Goal: Book appointment/travel/reservation

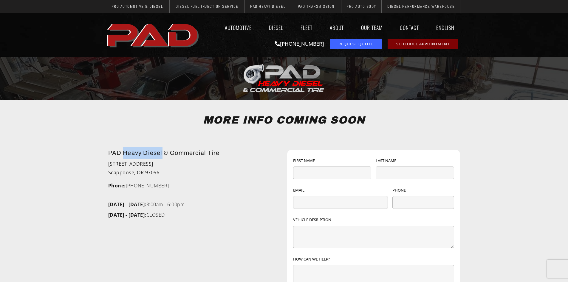
drag, startPoint x: 123, startPoint y: 152, endPoint x: 162, endPoint y: 153, distance: 39.4
click at [162, 153] on h2 "PAD Heavy Diesel & Commercial Tire" at bounding box center [194, 153] width 173 height 12
copy h2 "Heavy Diesel"
click at [195, 162] on li "53005 Columbia River Highway" at bounding box center [194, 164] width 173 height 8
click at [243, 31] on link "Automotive" at bounding box center [238, 28] width 38 height 14
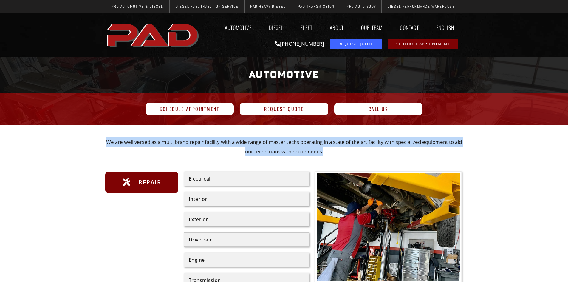
drag, startPoint x: 106, startPoint y: 143, endPoint x: 352, endPoint y: 154, distance: 246.4
click at [352, 154] on p "We are well versed as a multi brand repair facility with a wide range of master…" at bounding box center [284, 146] width 358 height 19
click at [372, 153] on p "We are well versed as a multi brand repair facility with a wide range of master…" at bounding box center [284, 146] width 358 height 19
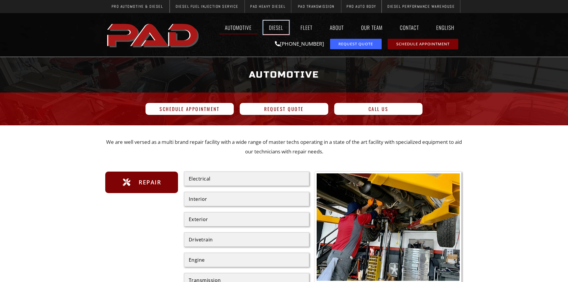
click at [277, 28] on link "Diesel" at bounding box center [276, 28] width 26 height 14
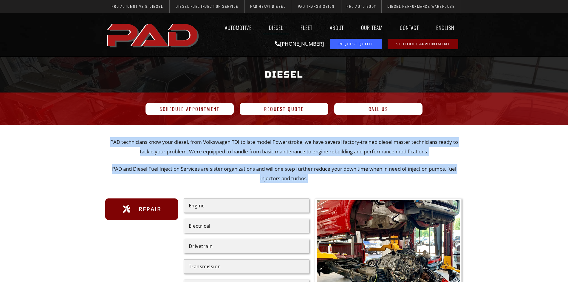
drag, startPoint x: 106, startPoint y: 139, endPoint x: 355, endPoint y: 175, distance: 252.0
click at [355, 175] on div "PAD technicians know your diesel, from Volkswagen TDI to late model Powerstroke…" at bounding box center [284, 160] width 358 height 46
copy div "PAD technicians know your diesel, from Volkswagen TDI to late model Powerstroke…"
click at [382, 185] on div "PAD technicians know your diesel, from Volkswagen TDI to late model Powerstroke…" at bounding box center [284, 167] width 358 height 51
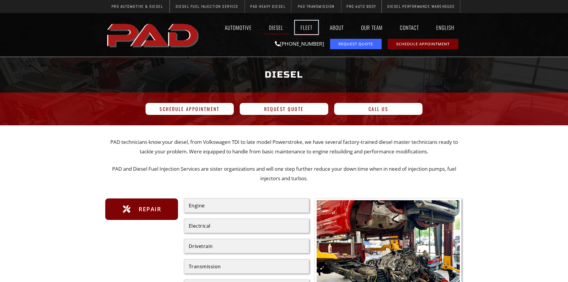
click at [303, 30] on link "Fleet" at bounding box center [306, 28] width 23 height 14
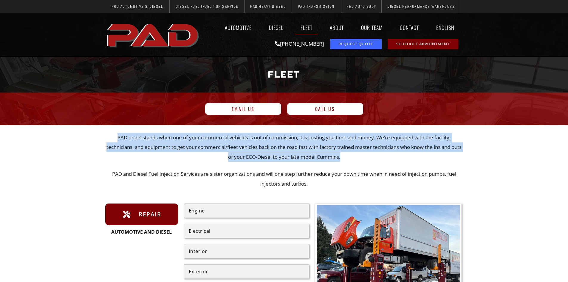
drag, startPoint x: 98, startPoint y: 131, endPoint x: 362, endPoint y: 161, distance: 265.7
copy section "PAD understands when one of your commercial vehicles is out of commission, it i…"
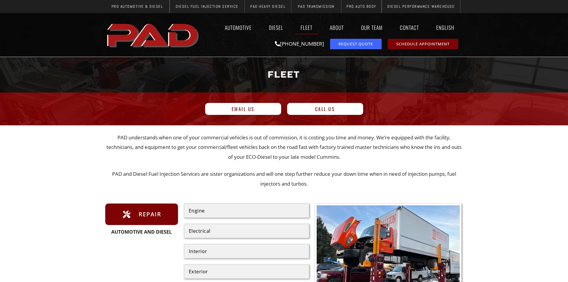
click at [394, 168] on div "PAD understands when one of your commercial vehicles is out of commission, it i…" at bounding box center [284, 161] width 358 height 56
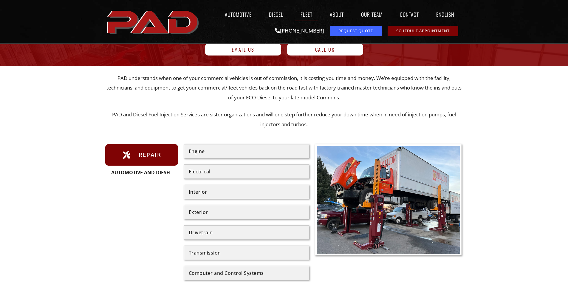
scroll to position [60, 0]
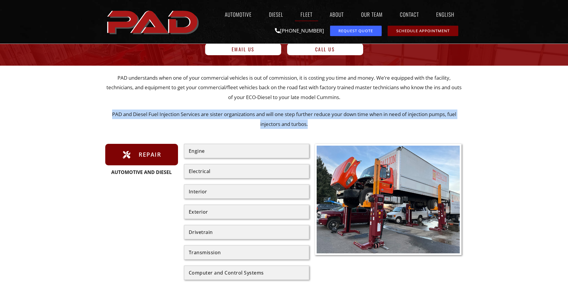
drag, startPoint x: 107, startPoint y: 114, endPoint x: 335, endPoint y: 134, distance: 228.6
click at [336, 134] on div "PAD understands when one of your commercial vehicles is out of commission, it i…" at bounding box center [284, 107] width 358 height 60
click at [341, 128] on p "PAD and Diesel Fuel Injection Services are sister organizations and will one st…" at bounding box center [284, 118] width 358 height 19
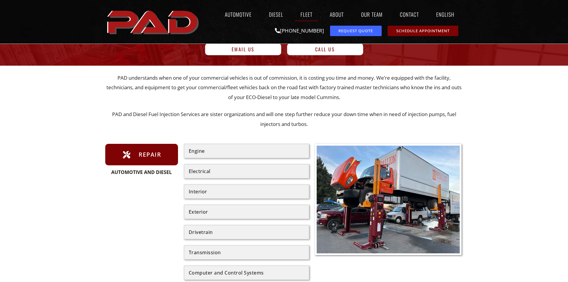
click at [213, 153] on div "Engine" at bounding box center [246, 151] width 125 height 14
click at [191, 154] on div "Engine" at bounding box center [246, 151] width 125 height 14
click at [204, 178] on div "Engine Electrical Interior Exterior Drivetrain Transmission Computer and Contro…" at bounding box center [246, 232] width 125 height 176
click at [142, 170] on div "Automotive and Diesel" at bounding box center [141, 172] width 73 height 5
click at [226, 172] on div "Electrical" at bounding box center [247, 171] width 116 height 5
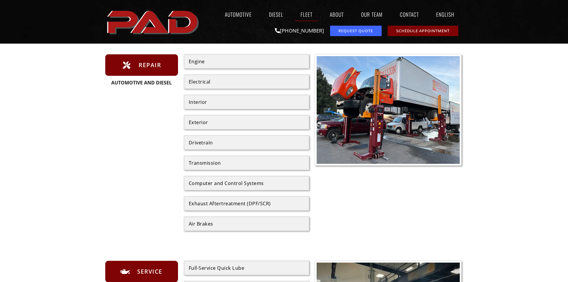
scroll to position [268, 0]
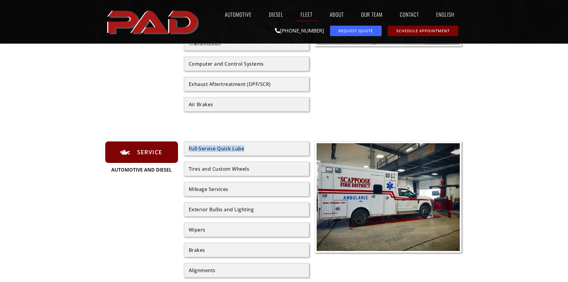
drag, startPoint x: 249, startPoint y: 150, endPoint x: 184, endPoint y: 150, distance: 64.4
click at [184, 150] on div "Full-Service Quick Lube" at bounding box center [246, 148] width 125 height 14
click at [364, 124] on div "PAD understands when one of your commercial vehicles is out of commission, it i…" at bounding box center [284, 111] width 358 height 484
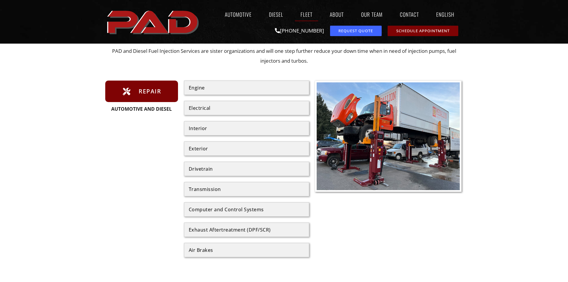
scroll to position [0, 0]
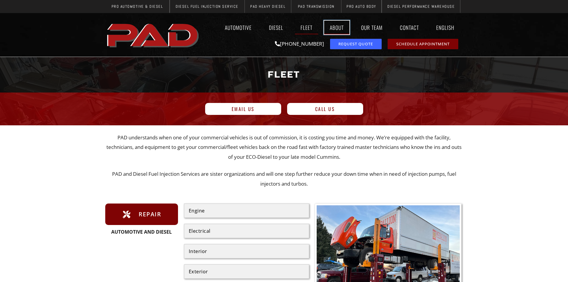
click at [340, 34] on link "About" at bounding box center [336, 28] width 25 height 14
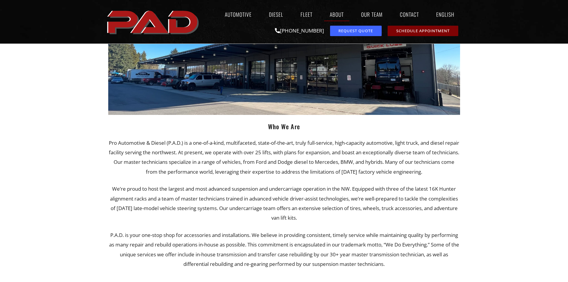
scroll to position [119, 0]
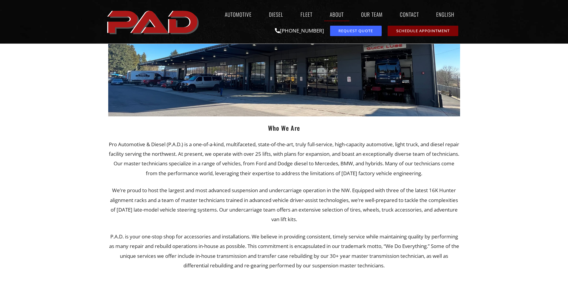
drag, startPoint x: 112, startPoint y: 143, endPoint x: 449, endPoint y: 175, distance: 337.7
click at [449, 175] on p "Pro Automotive & Diesel (P.A.D.) is a one-of-a-kind, multifaceted, state-of-the…" at bounding box center [284, 158] width 352 height 38
click at [486, 196] on div at bounding box center [284, 213] width 568 height 480
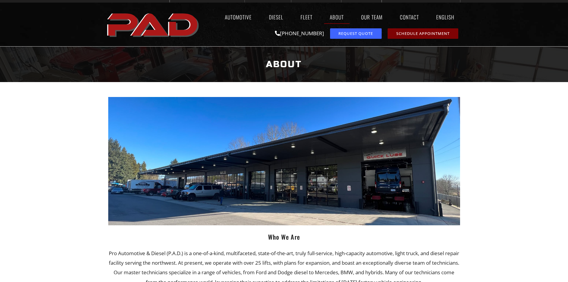
scroll to position [0, 0]
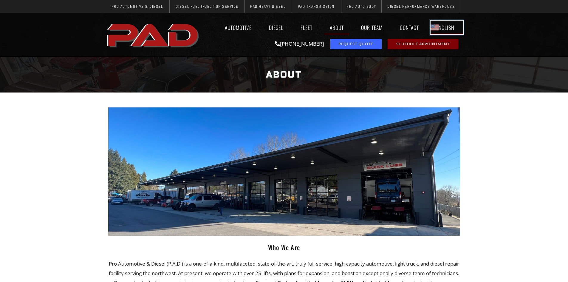
click at [437, 25] on link "English" at bounding box center [446, 28] width 32 height 14
click at [413, 26] on link "Contact" at bounding box center [409, 28] width 30 height 14
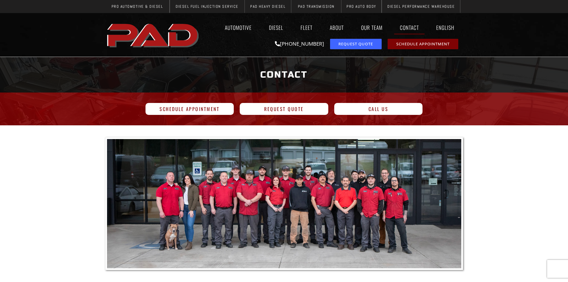
click at [363, 206] on img at bounding box center [284, 203] width 354 height 129
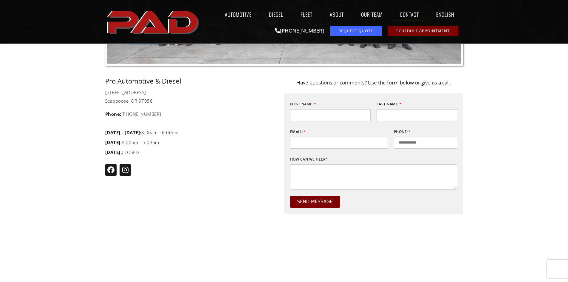
scroll to position [209, 0]
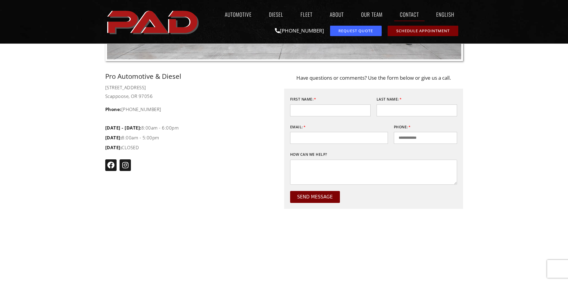
drag, startPoint x: 171, startPoint y: 136, endPoint x: 190, endPoint y: 135, distance: 19.4
click at [99, 122] on section "Pro Automotive & Diesel 50038 Columbia River Hwy Scappoose, OR 97056 Phone: (97…" at bounding box center [284, 192] width 568 height 239
click at [220, 140] on li "Saturday: 8:00am - 5:00pm" at bounding box center [187, 138] width 164 height 10
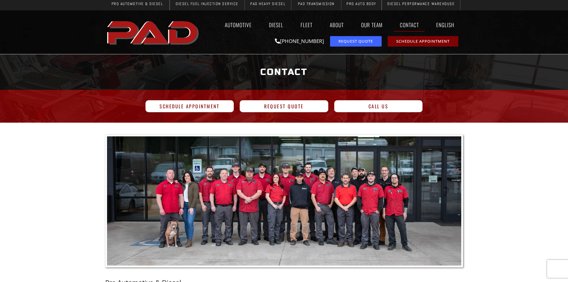
scroll to position [0, 0]
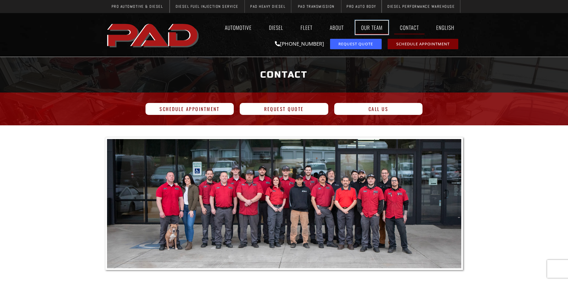
click at [372, 28] on link "Our Team" at bounding box center [371, 28] width 33 height 14
click at [405, 45] on span "Schedule Appointment" at bounding box center [422, 44] width 53 height 4
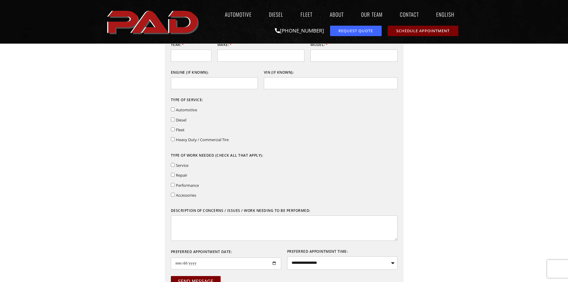
scroll to position [179, 0]
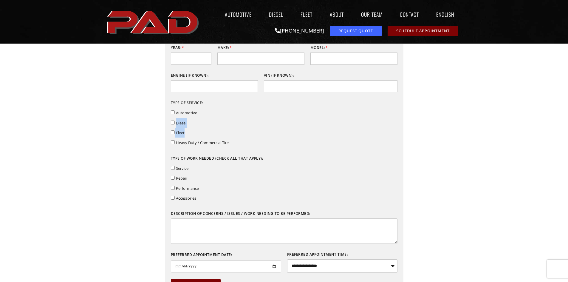
drag, startPoint x: 186, startPoint y: 132, endPoint x: 176, endPoint y: 122, distance: 14.3
click at [176, 122] on div "Automotive Diesel Fleet Heavy Duty / Commercial Tire" at bounding box center [238, 128] width 134 height 40
copy div "Diesel Fleet"
click at [189, 129] on span "Fleet" at bounding box center [238, 133] width 134 height 10
drag, startPoint x: 180, startPoint y: 132, endPoint x: 176, endPoint y: 131, distance: 4.3
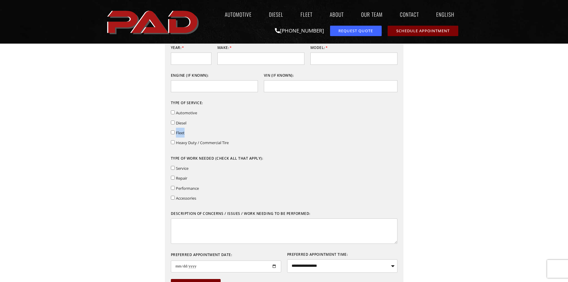
click at [176, 131] on span "Fleet" at bounding box center [238, 133] width 134 height 10
click at [188, 134] on span "Fleet" at bounding box center [238, 133] width 134 height 10
click at [193, 131] on span "Fleet" at bounding box center [238, 133] width 134 height 10
drag, startPoint x: 190, startPoint y: 131, endPoint x: 175, endPoint y: 133, distance: 15.3
click at [175, 133] on span "Fleet" at bounding box center [238, 133] width 134 height 10
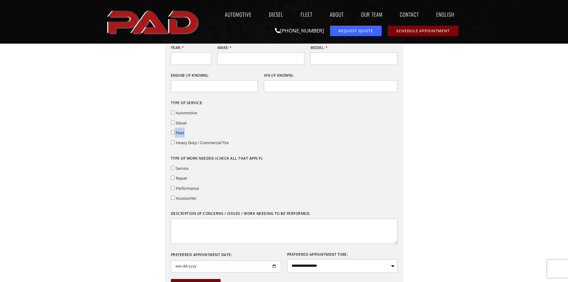
copy span "Fleet"
click at [255, 135] on span "Fleet" at bounding box center [238, 133] width 134 height 10
drag, startPoint x: 201, startPoint y: 111, endPoint x: 176, endPoint y: 112, distance: 24.4
click at [176, 112] on span "Automotive" at bounding box center [238, 113] width 134 height 10
click at [202, 109] on span "Automotive" at bounding box center [238, 113] width 134 height 10
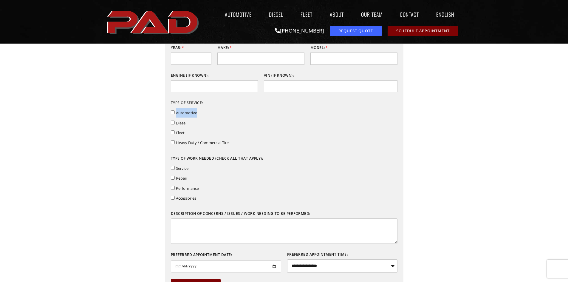
drag, startPoint x: 199, startPoint y: 112, endPoint x: 177, endPoint y: 112, distance: 21.8
click at [177, 112] on span "Automotive" at bounding box center [238, 113] width 134 height 10
click at [193, 115] on label "Automotive" at bounding box center [186, 112] width 21 height 5
click at [198, 112] on span "Automotive" at bounding box center [238, 113] width 134 height 10
click at [207, 116] on span "Automotive" at bounding box center [238, 113] width 134 height 10
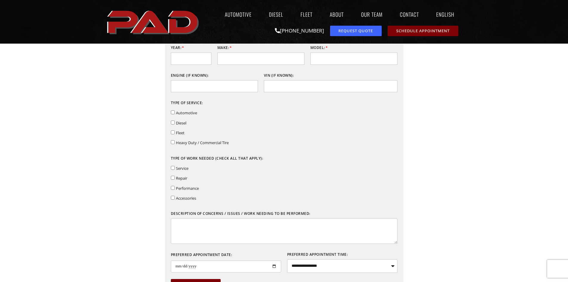
click at [169, 112] on div "Type of Service: Automotive Diesel Fleet Heavy Duty / Commercial Tire" at bounding box center [237, 122] width 139 height 49
drag, startPoint x: 235, startPoint y: 144, endPoint x: 168, endPoint y: 102, distance: 78.2
click at [168, 102] on div "Type of Service: Automotive Diesel Fleet Heavy Duty / Commercial Tire" at bounding box center [237, 122] width 139 height 49
click at [274, 112] on span "Automotive" at bounding box center [238, 113] width 134 height 10
drag, startPoint x: 239, startPoint y: 136, endPoint x: 170, endPoint y: 103, distance: 77.3
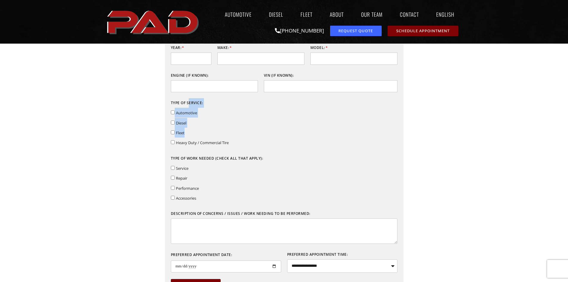
click at [170, 103] on div "Type of Service: Automotive Diesel Fleet Heavy Duty / Commercial Tire" at bounding box center [237, 122] width 139 height 49
click at [227, 147] on span "Heavy Duty / Commercial Tire" at bounding box center [238, 142] width 134 height 10
drag, startPoint x: 230, startPoint y: 144, endPoint x: 166, endPoint y: 103, distance: 75.6
click at [166, 103] on div "Contact Info First Name: Last Name: Email: Phone: Vehicle Info Year: Make: Mode…" at bounding box center [284, 124] width 238 height 346
copy div "Type of Service: Automotive Diesel Fleet Heavy Duty / Commercial Tire"
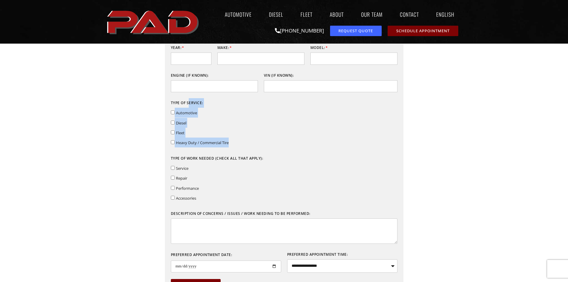
click at [116, 173] on section "Contact Info First Name: Last Name: Email: Phone: Vehicle Info Year: Make: Mode…" at bounding box center [284, 131] width 568 height 361
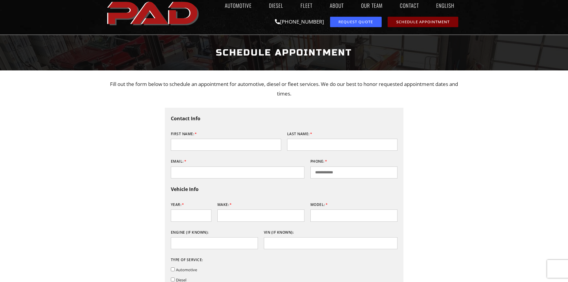
scroll to position [0, 0]
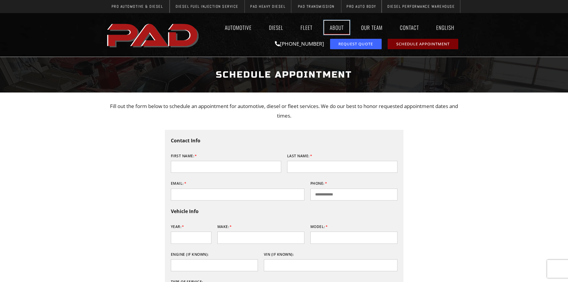
click at [343, 27] on link "About" at bounding box center [336, 28] width 25 height 14
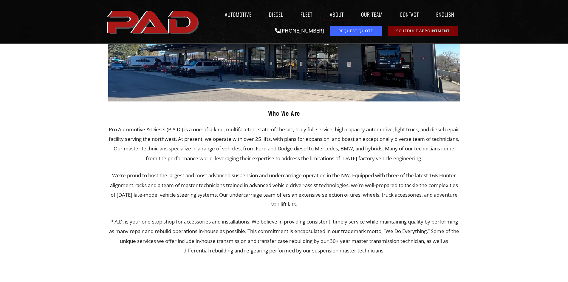
scroll to position [149, 0]
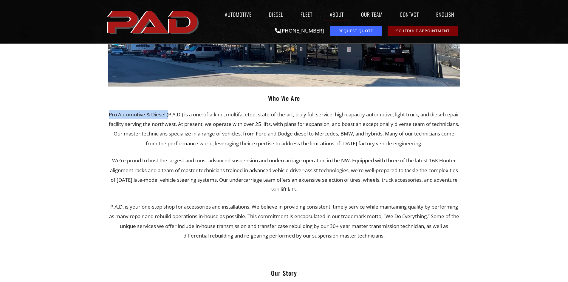
drag, startPoint x: 113, startPoint y: 115, endPoint x: 173, endPoint y: 113, distance: 59.6
click at [173, 113] on p "Pro Automotive & Diesel (P.A.D.) is a one-of-a-kind, multifaceted, state-of-the…" at bounding box center [284, 129] width 352 height 38
click at [221, 148] on p "Pro Automotive & Diesel (P.A.D.) is a one-of-a-kind, multifaceted, state-of-the…" at bounding box center [284, 129] width 352 height 38
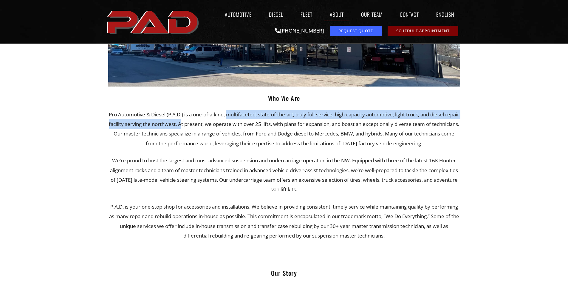
drag, startPoint x: 233, startPoint y: 114, endPoint x: 201, endPoint y: 128, distance: 34.8
click at [201, 128] on p "Pro Automotive & Diesel (P.A.D.) is a one-of-a-kind, multifaceted, state-of-the…" at bounding box center [284, 129] width 352 height 38
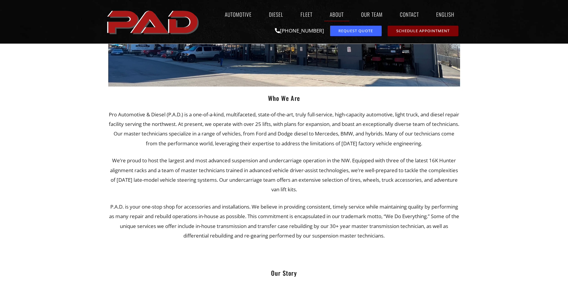
click at [308, 144] on p "Pro Automotive & Diesel (P.A.D.) is a one-of-a-kind, multifaceted, state-of-the…" at bounding box center [284, 129] width 352 height 38
drag, startPoint x: 198, startPoint y: 125, endPoint x: 292, endPoint y: 126, distance: 93.9
click at [292, 126] on p "Pro Automotive & Diesel (P.A.D.) is a one-of-a-kind, multifaceted, state-of-the…" at bounding box center [284, 129] width 352 height 38
click at [326, 126] on p "Pro Automotive & Diesel (P.A.D.) is a one-of-a-kind, multifaceted, state-of-the…" at bounding box center [284, 129] width 352 height 38
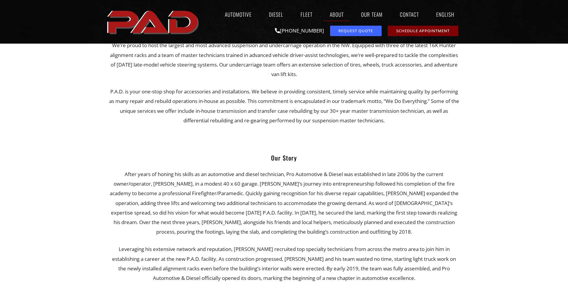
scroll to position [268, 0]
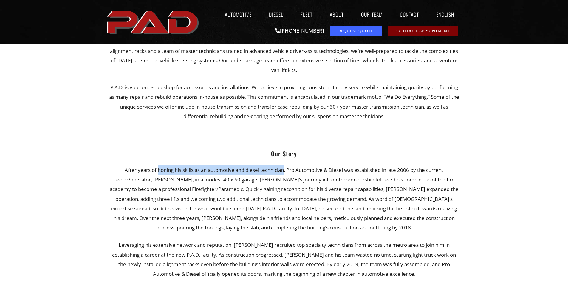
drag, startPoint x: 153, startPoint y: 169, endPoint x: 284, endPoint y: 170, distance: 130.2
click at [284, 170] on p "After years of honing his skills as an automotive and diesel technician, Pro Au…" at bounding box center [284, 198] width 352 height 67
click at [130, 144] on div "Who We Are Pro Automotive & Diesel (P.A.D.) is a one-of-a-kind, multifaceted, s…" at bounding box center [284, 58] width 358 height 445
drag, startPoint x: 135, startPoint y: 168, endPoint x: 284, endPoint y: 173, distance: 149.4
click at [284, 173] on p "After years of honing his skills as an automotive and diesel technician, Pro Au…" at bounding box center [284, 198] width 352 height 67
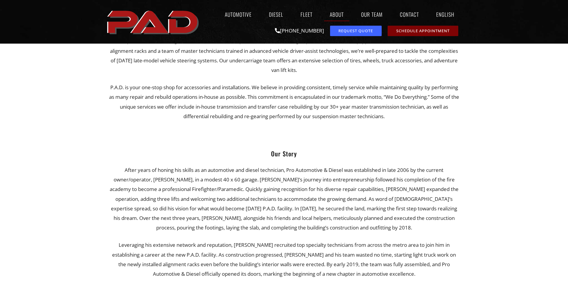
click at [314, 182] on p "After years of honing his skills as an automotive and diesel technician, Pro Au…" at bounding box center [284, 198] width 352 height 67
drag, startPoint x: 152, startPoint y: 172, endPoint x: 171, endPoint y: 172, distance: 18.5
click at [171, 172] on p "After years of honing his skills as an automotive and diesel technician, Pro Au…" at bounding box center [284, 198] width 352 height 67
click at [208, 179] on p "After years of honing his skills as an automotive and diesel technician, Pro Au…" at bounding box center [284, 198] width 352 height 67
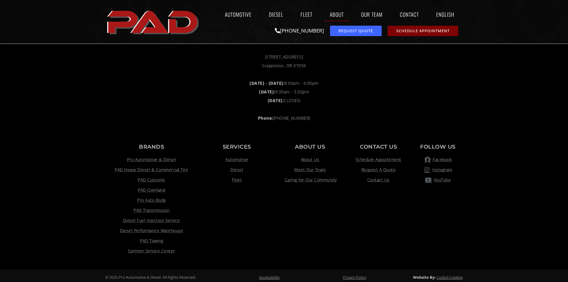
scroll to position [669, 0]
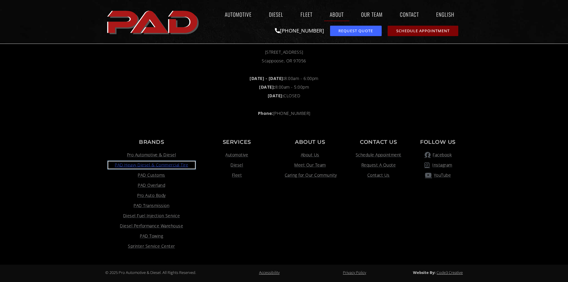
click at [173, 163] on span "PAD Heavy Diesel & Commercial Tire" at bounding box center [151, 164] width 73 height 7
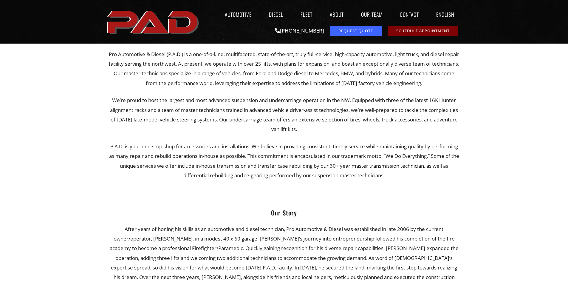
scroll to position [133, 0]
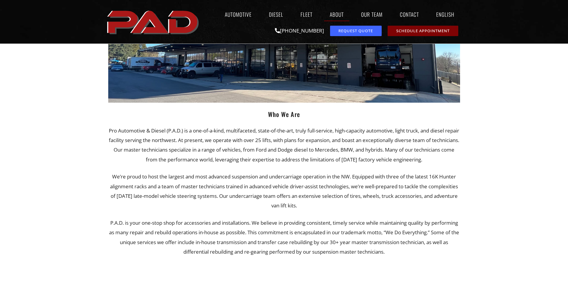
click at [111, 131] on p "Pro Automotive & Diesel (P.A.D.) is a one-of-a-kind, multifaceted, state-of-the…" at bounding box center [284, 145] width 352 height 38
drag, startPoint x: 113, startPoint y: 129, endPoint x: 189, endPoint y: 131, distance: 76.0
click at [189, 131] on p "Pro Automotive & Diesel (P.A.D.) is a one-of-a-kind, multifaceted, state-of-the…" at bounding box center [284, 145] width 352 height 38
copy p "Pro Automotive & Diesel (P.A.D.)"
click at [293, 201] on p "We’re proud to host the largest and most advanced suspension and undercarriage …" at bounding box center [284, 191] width 352 height 38
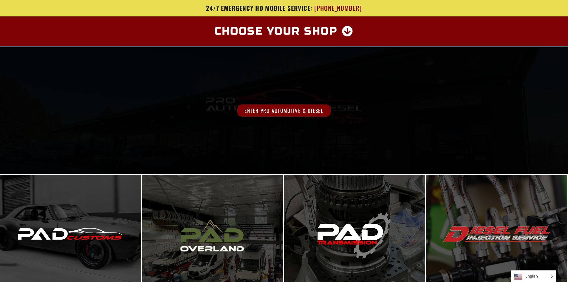
click at [272, 112] on span "Enter Pro Automotive & Diesel" at bounding box center [283, 110] width 93 height 12
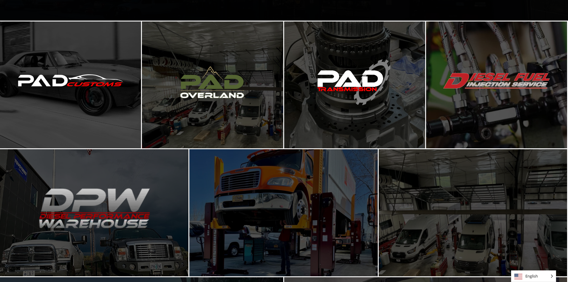
scroll to position [179, 0]
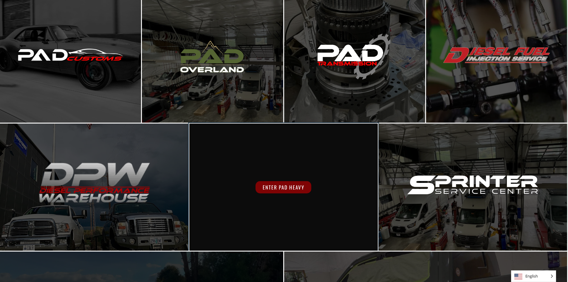
click at [274, 184] on span "Enter PAD Heavy" at bounding box center [283, 187] width 56 height 12
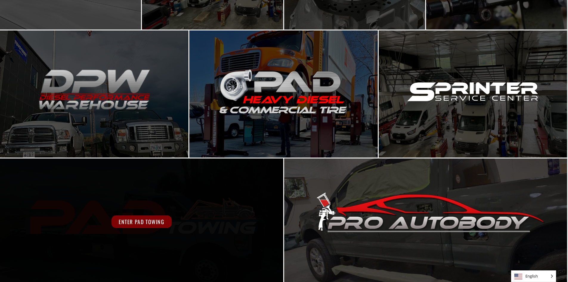
scroll to position [275, 0]
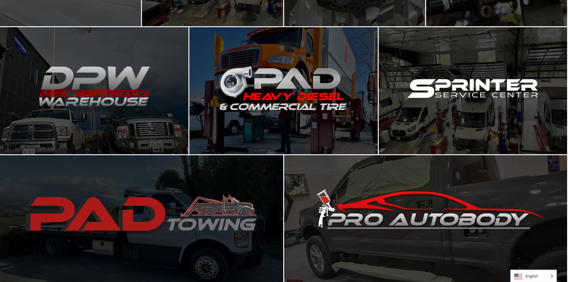
click at [549, 278] on span "English" at bounding box center [533, 275] width 44 height 11
click at [548, 277] on span "English" at bounding box center [533, 275] width 44 height 11
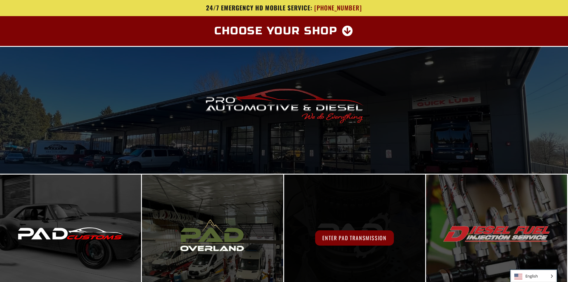
scroll to position [0, 0]
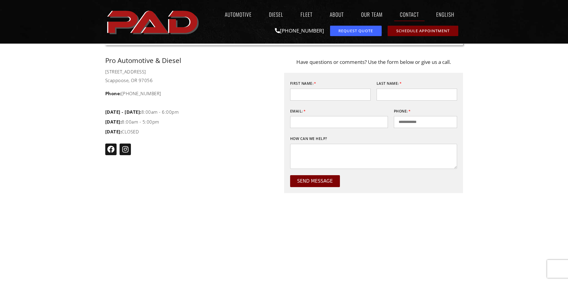
scroll to position [238, 0]
